Goal: Transaction & Acquisition: Purchase product/service

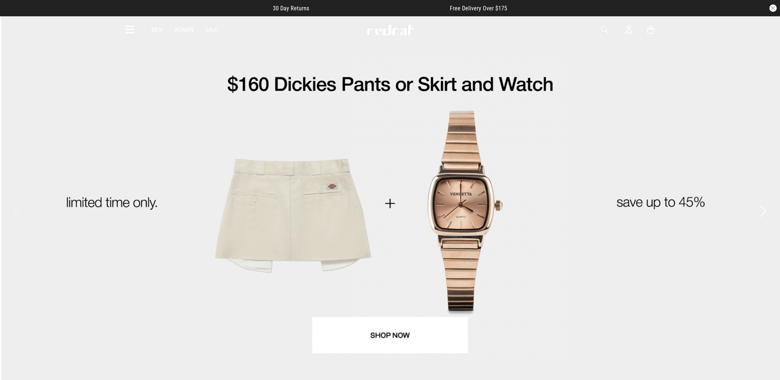
click at [128, 27] on icon at bounding box center [130, 30] width 9 height 12
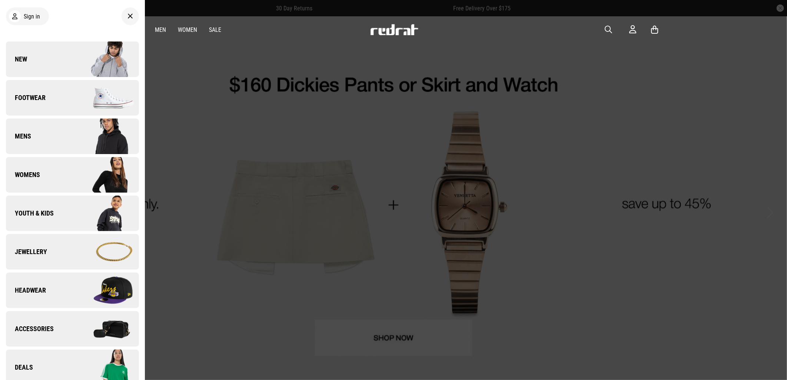
click at [60, 239] on link "Jewellery" at bounding box center [72, 252] width 133 height 36
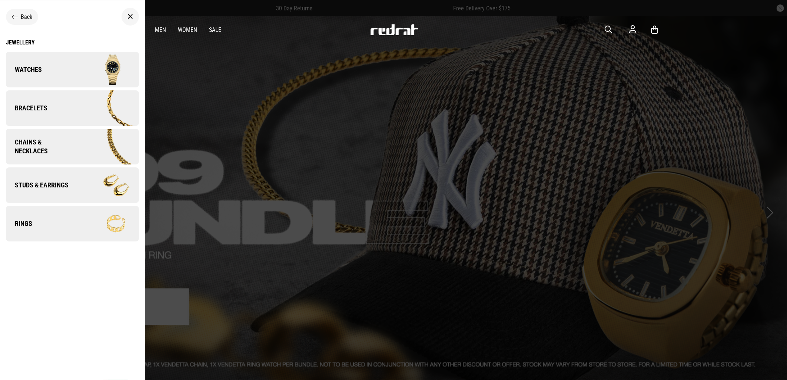
click at [57, 116] on link "Bracelets" at bounding box center [72, 108] width 133 height 36
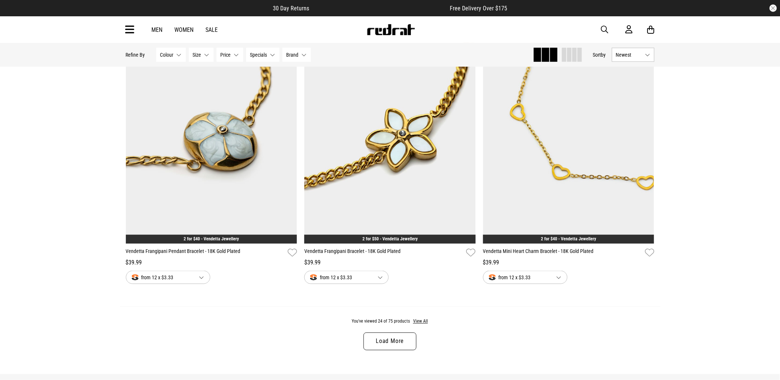
scroll to position [2222, 0]
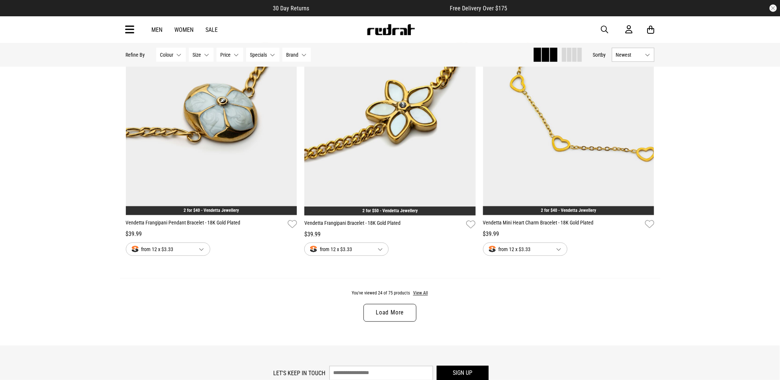
click at [396, 317] on link "Load More" at bounding box center [390, 313] width 53 height 18
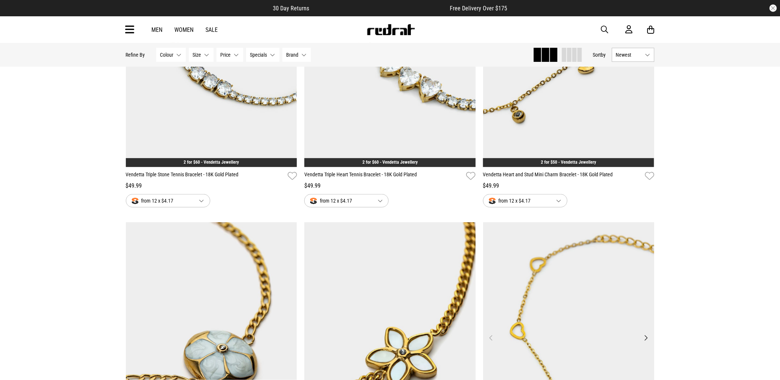
scroll to position [2139, 0]
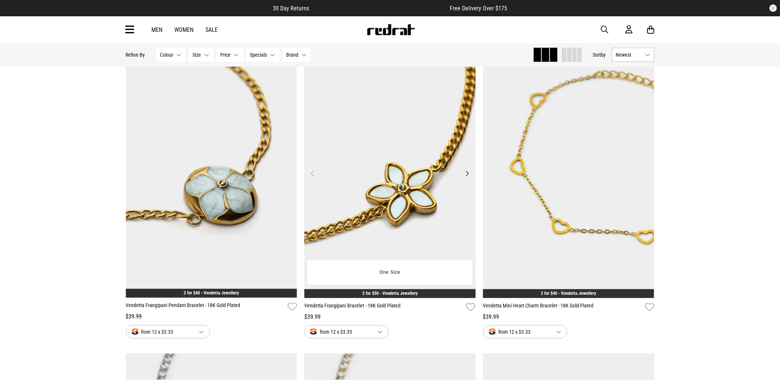
click at [387, 193] on img at bounding box center [389, 178] width 171 height 240
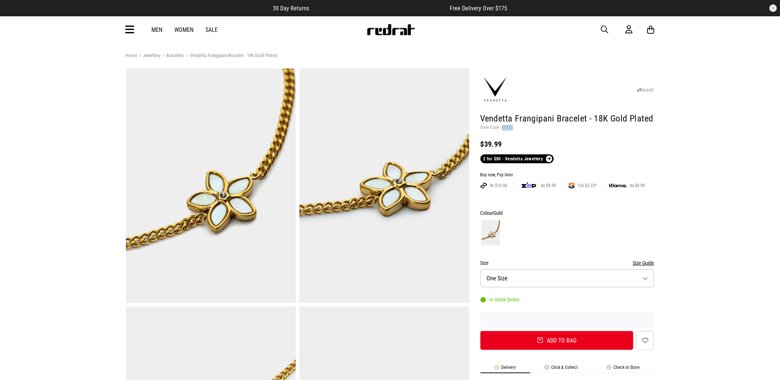
drag, startPoint x: 512, startPoint y: 127, endPoint x: 501, endPoint y: 127, distance: 10.4
click at [501, 127] on p "Style Code: 61125" at bounding box center [568, 128] width 174 height 6
drag, startPoint x: 501, startPoint y: 127, endPoint x: 509, endPoint y: 125, distance: 7.7
copy p "61125"
